Goal: Information Seeking & Learning: Learn about a topic

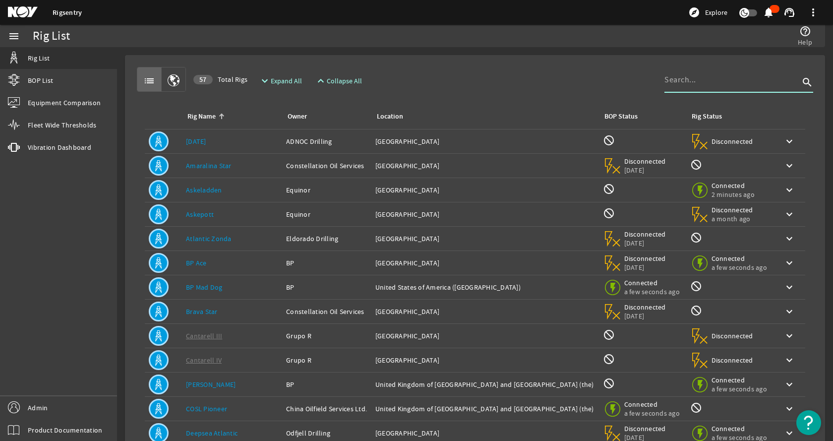
click at [698, 85] on input at bounding box center [731, 80] width 135 height 12
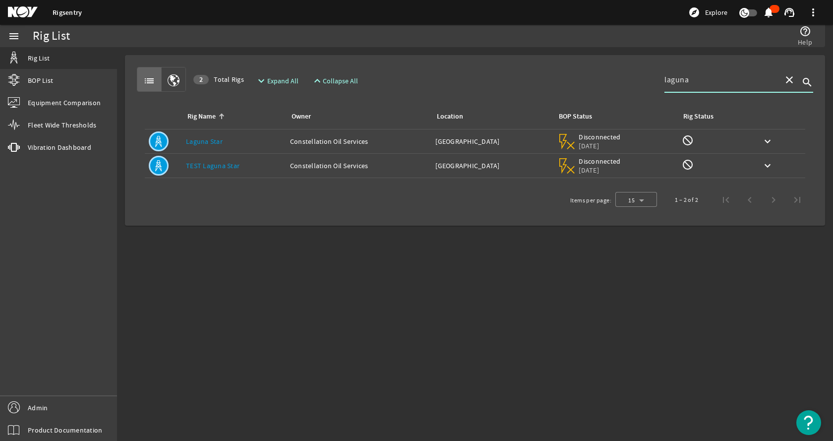
type input "laguna"
click at [258, 145] on div "Rig Name: Laguna Star" at bounding box center [234, 141] width 96 height 10
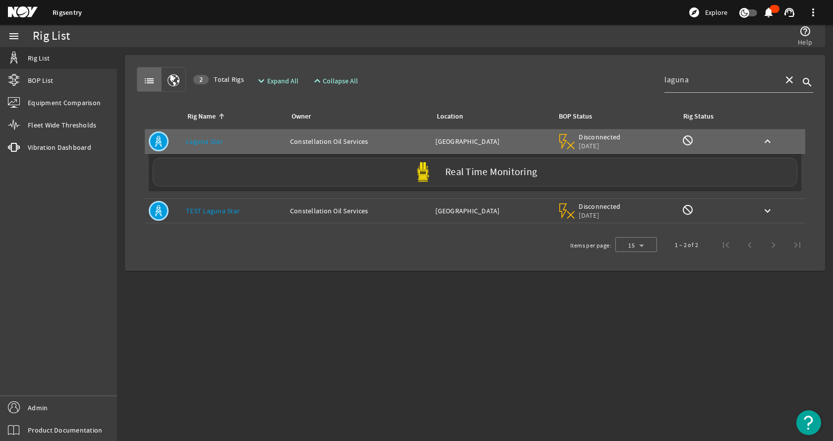
click at [256, 166] on div "Real Time Monitoring" at bounding box center [475, 172] width 645 height 29
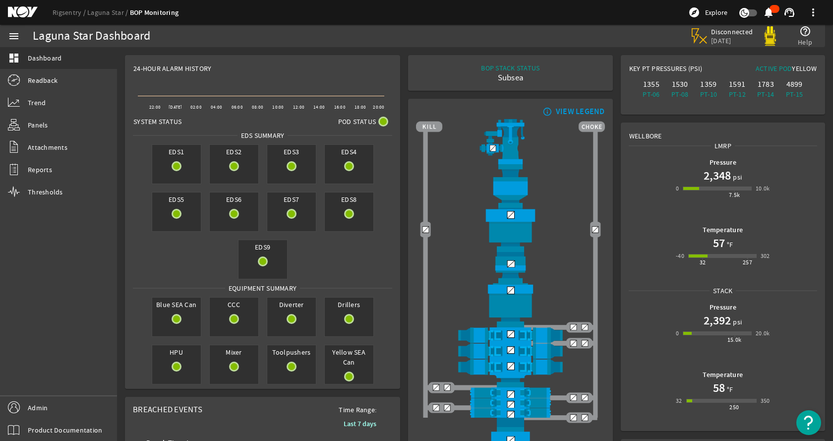
click at [408, 137] on mat-card "info_outline VIEW LEGEND" at bounding box center [510, 286] width 204 height 375
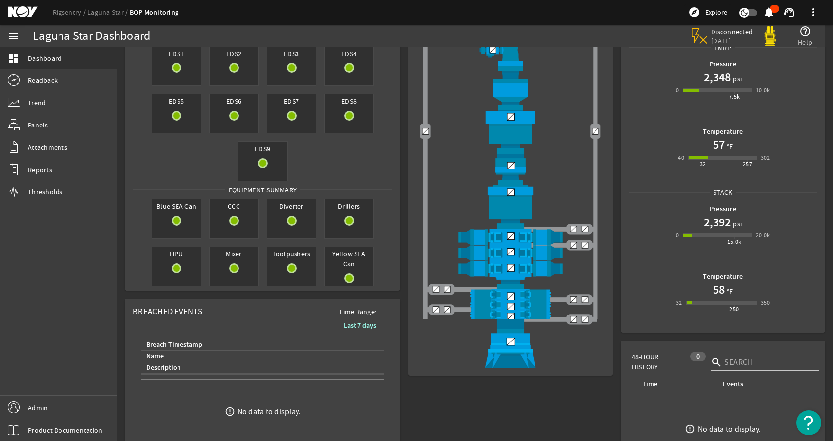
scroll to position [99, 0]
click at [507, 232] on img at bounding box center [510, 234] width 188 height 13
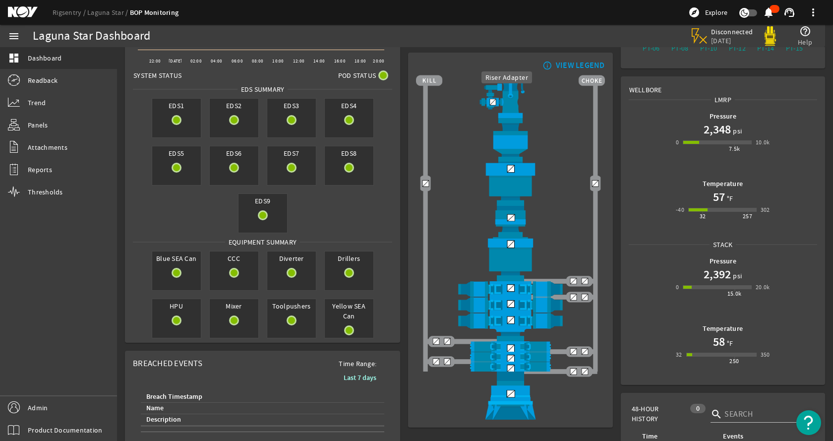
scroll to position [0, 0]
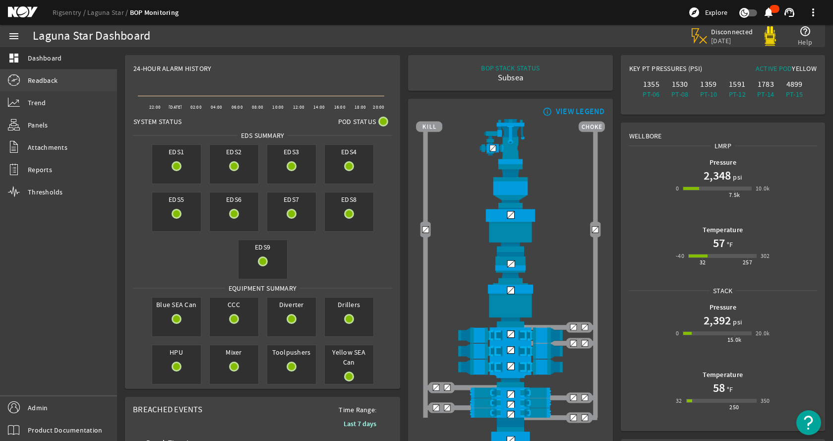
click at [64, 78] on link "Readback" at bounding box center [58, 80] width 117 height 22
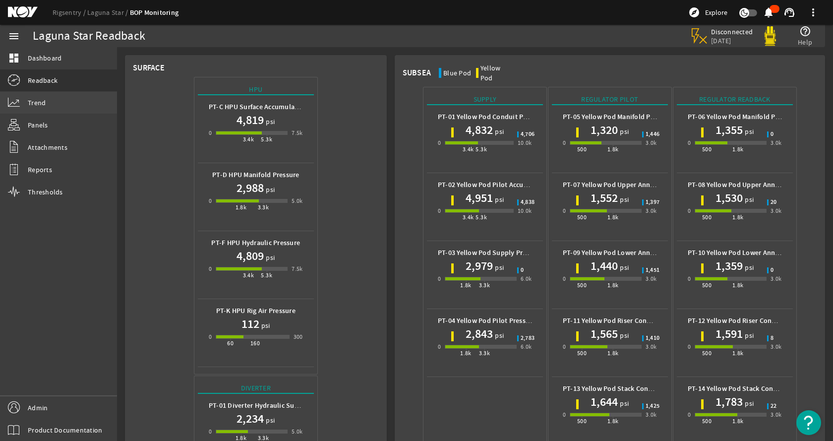
click at [62, 106] on link "Trend" at bounding box center [58, 103] width 117 height 22
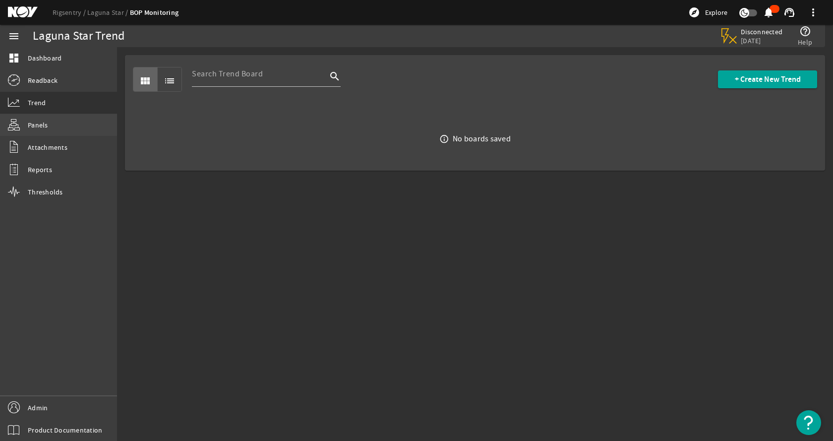
click at [72, 125] on link "Panels" at bounding box center [58, 125] width 117 height 22
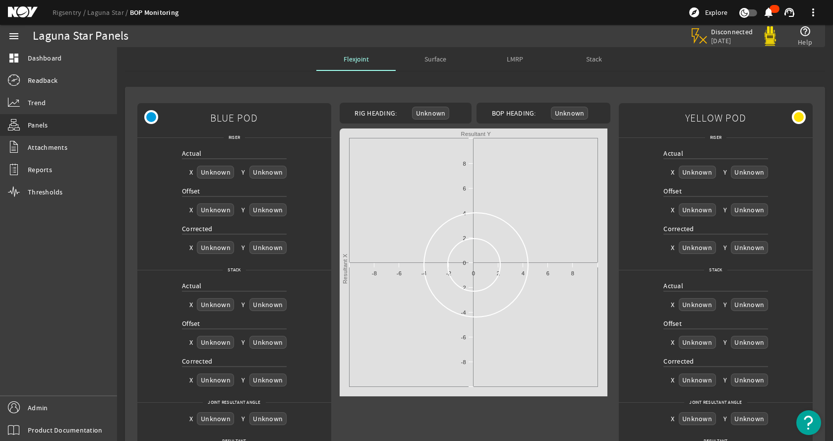
click at [436, 59] on span "Surface" at bounding box center [435, 59] width 22 height 7
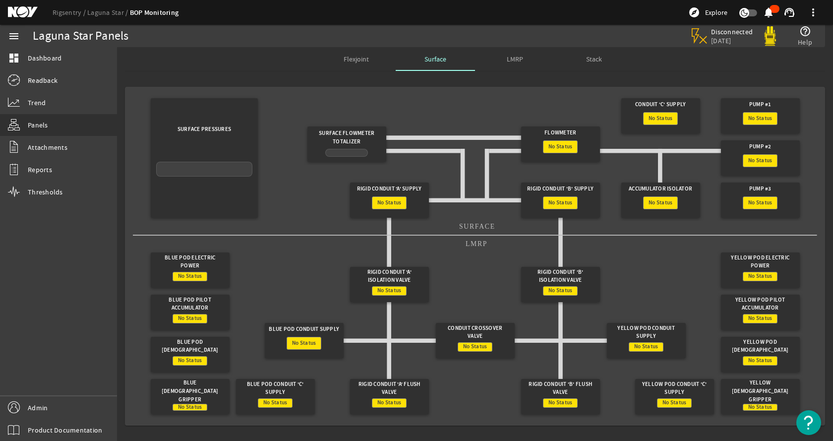
click at [497, 56] on div "LMRP" at bounding box center [514, 59] width 79 height 24
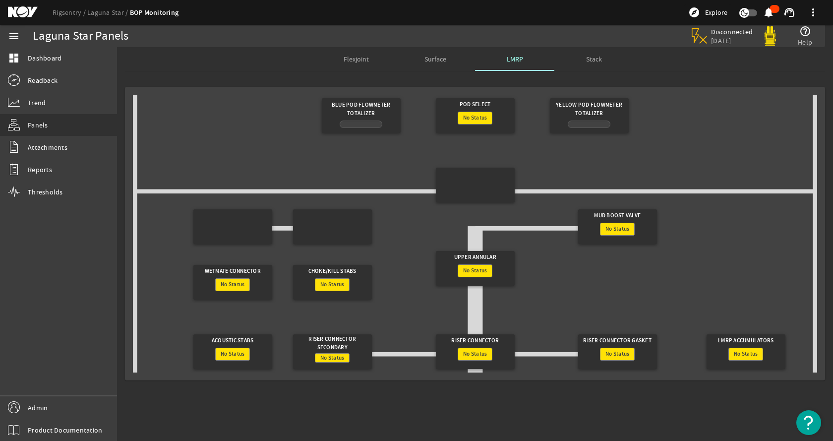
click at [605, 60] on div "Stack" at bounding box center [593, 59] width 79 height 24
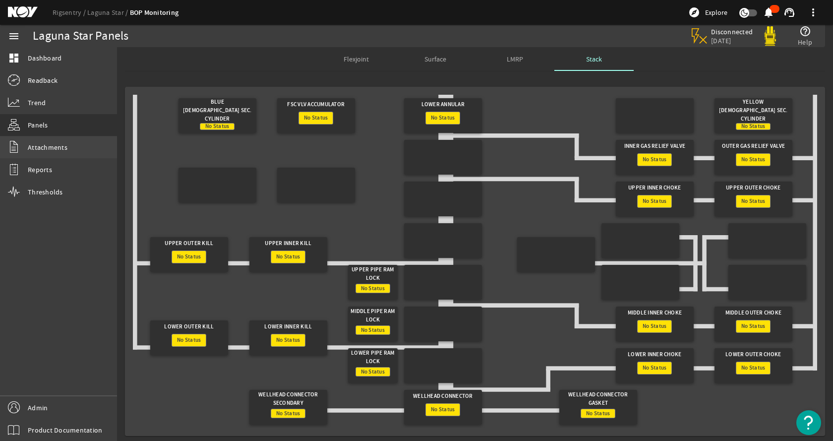
click at [56, 146] on span "Attachments" at bounding box center [48, 147] width 40 height 10
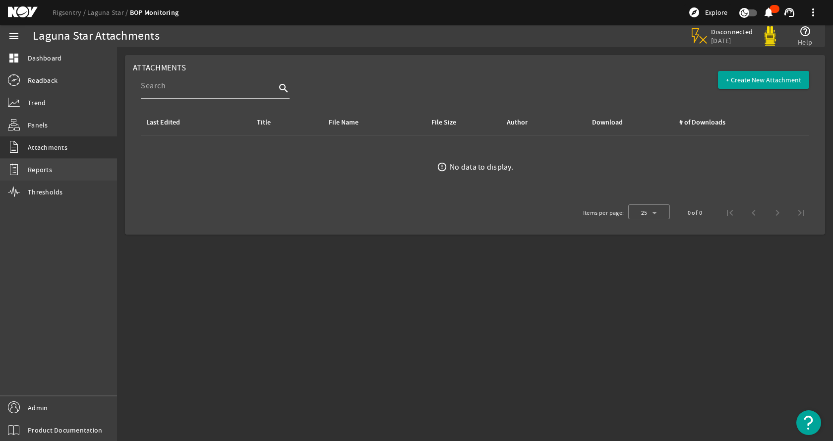
click at [50, 175] on link "Reports" at bounding box center [58, 170] width 117 height 22
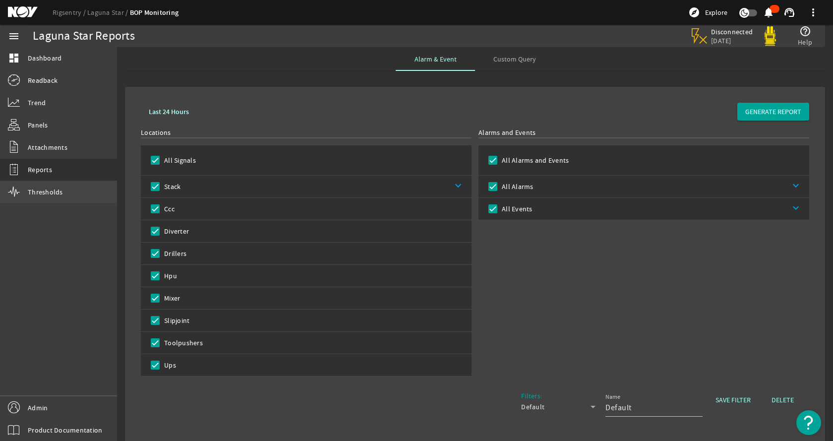
click at [31, 188] on span "Thresholds" at bounding box center [45, 192] width 35 height 10
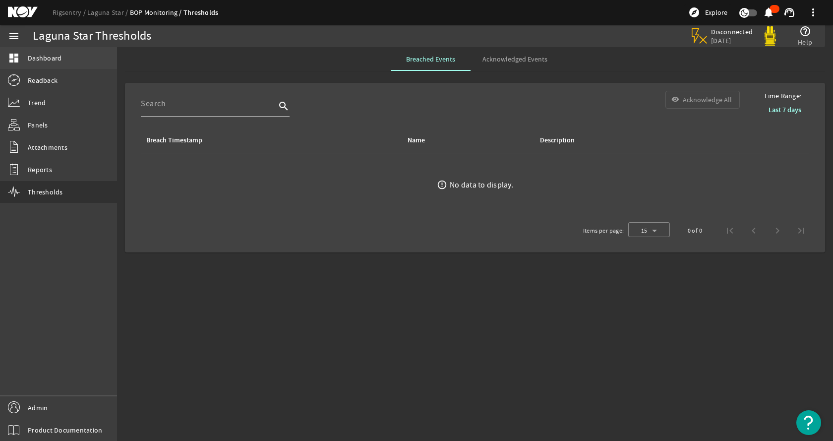
click at [51, 58] on span "Dashboard" at bounding box center [45, 58] width 34 height 10
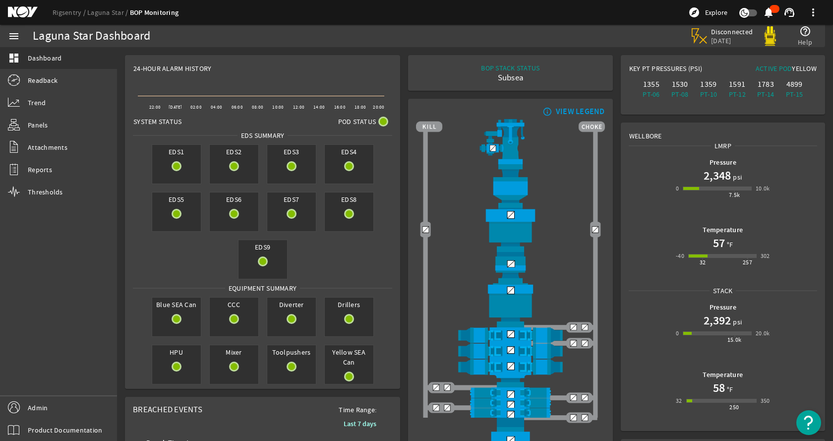
click at [416, 85] on mat-card "BOP STACK STATUS Subsea END OF WELL - ACTIVE STACK -" at bounding box center [510, 73] width 204 height 36
click at [473, 42] on div "Disconnected [DATE] help_outline Help" at bounding box center [616, 36] width 402 height 22
click at [433, 23] on div "Rigsentry Laguna Star BOP Monitoring explore Explore notifications support_agen…" at bounding box center [416, 12] width 833 height 25
click at [425, 28] on div "Disconnected [DATE] help_outline Help" at bounding box center [616, 36] width 402 height 22
click at [90, 261] on div "menu dashboard Dashboard Readback Trend Panels Attachments Reports Thresholds A…" at bounding box center [58, 233] width 117 height 416
